Goal: Task Accomplishment & Management: Manage account settings

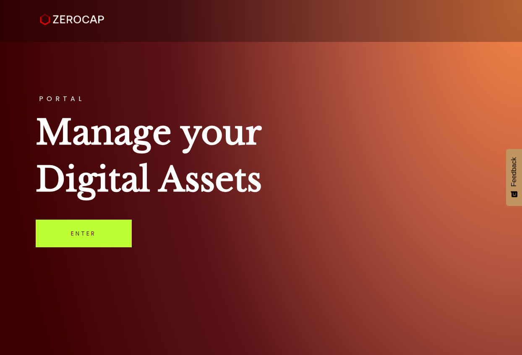
click at [108, 226] on link "Enter" at bounding box center [84, 234] width 96 height 28
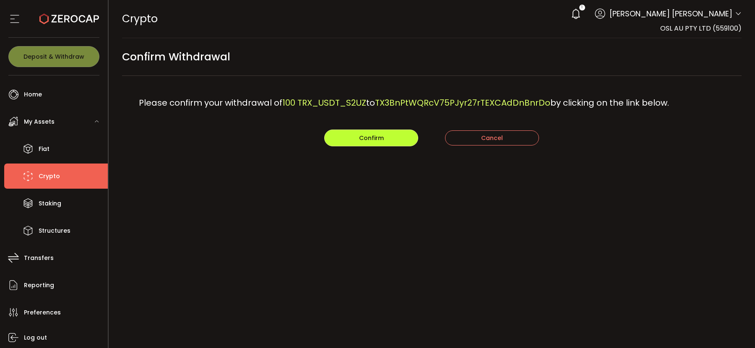
click at [398, 136] on button "Confirm" at bounding box center [371, 138] width 94 height 17
